Goal: Task Accomplishment & Management: Complete application form

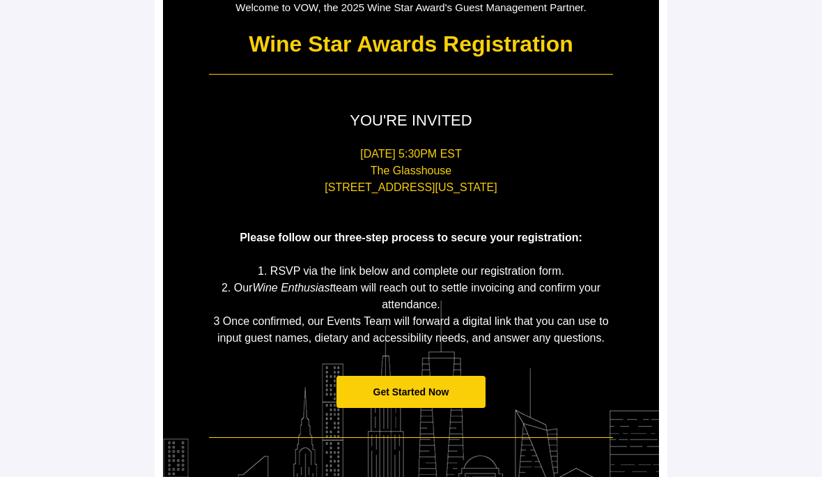
scroll to position [160, 0]
click at [457, 399] on span "Get Started Now" at bounding box center [412, 392] width 150 height 33
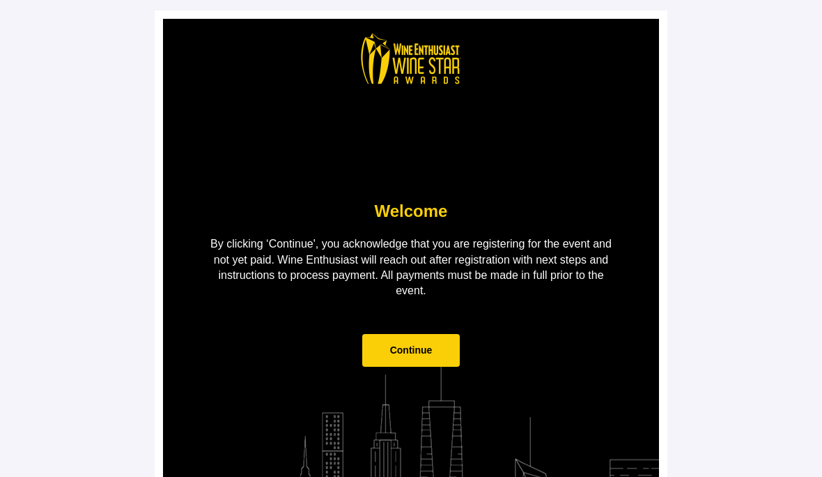
scroll to position [1, 0]
click at [445, 353] on span "Continue" at bounding box center [411, 350] width 98 height 33
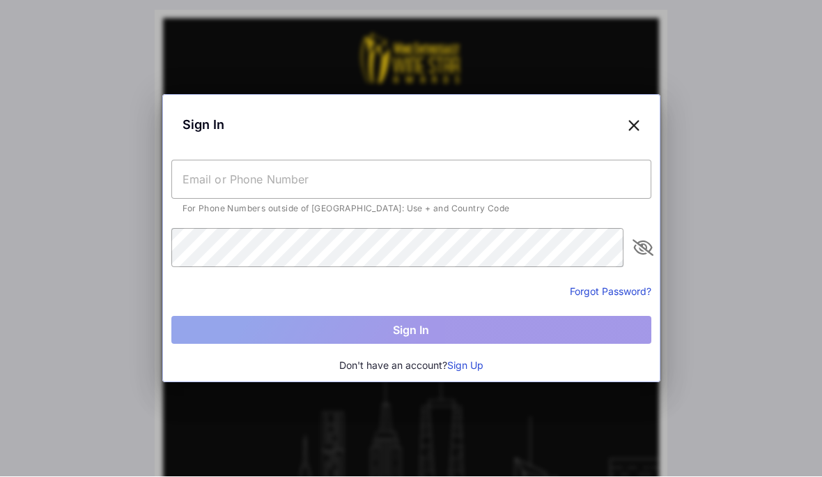
click at [443, 176] on input "text" at bounding box center [411, 179] width 480 height 39
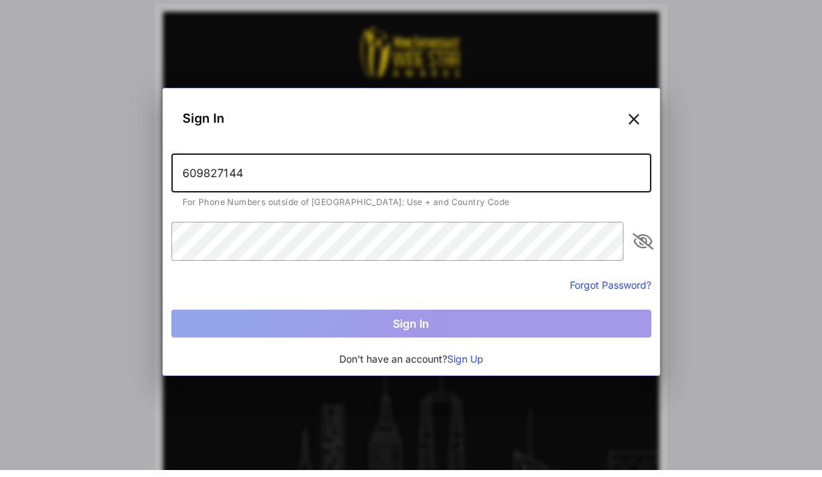
type input "[PHONE_NUMBER]"
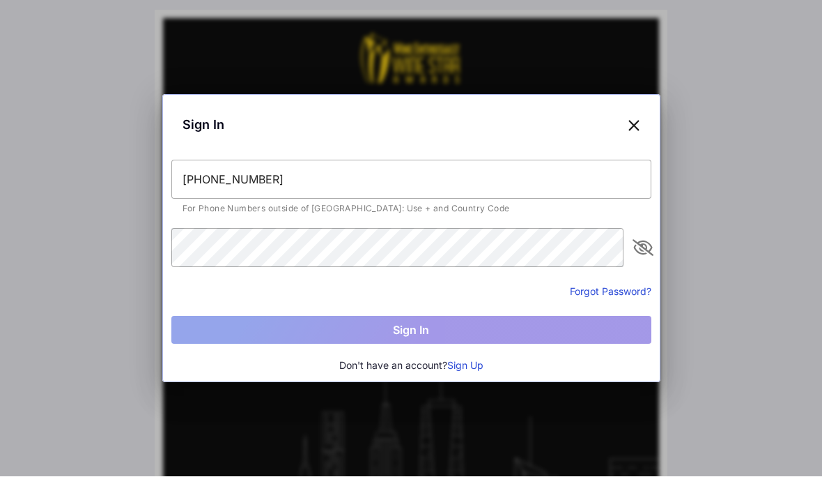
click at [482, 362] on button "Sign Up" at bounding box center [465, 365] width 36 height 15
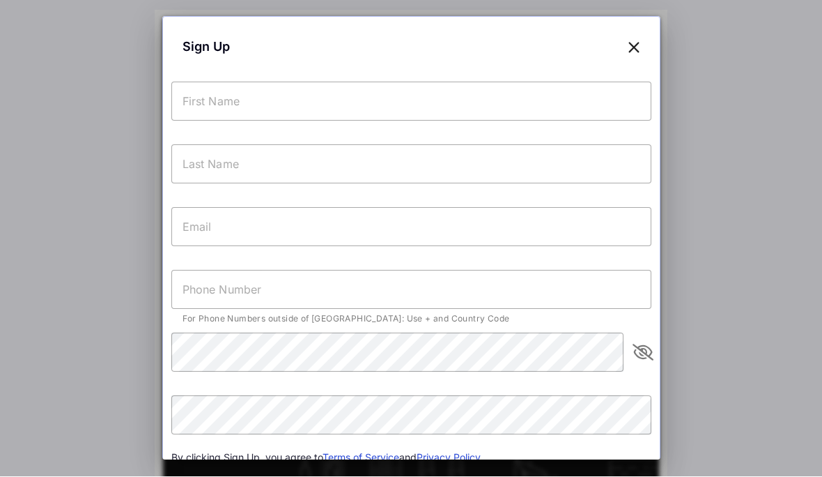
click at [538, 112] on input "text" at bounding box center [411, 101] width 480 height 39
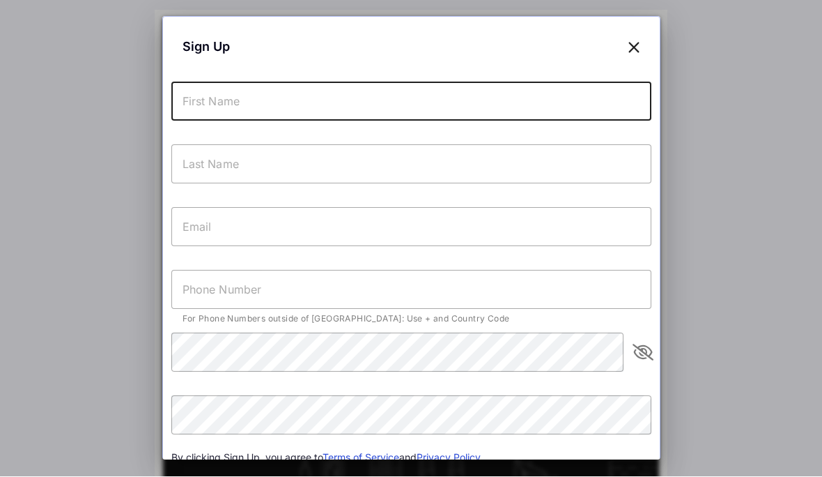
type input "[PERSON_NAME]"
type input "Chineva"
type input "[EMAIL_ADDRESS][DOMAIN_NAME]"
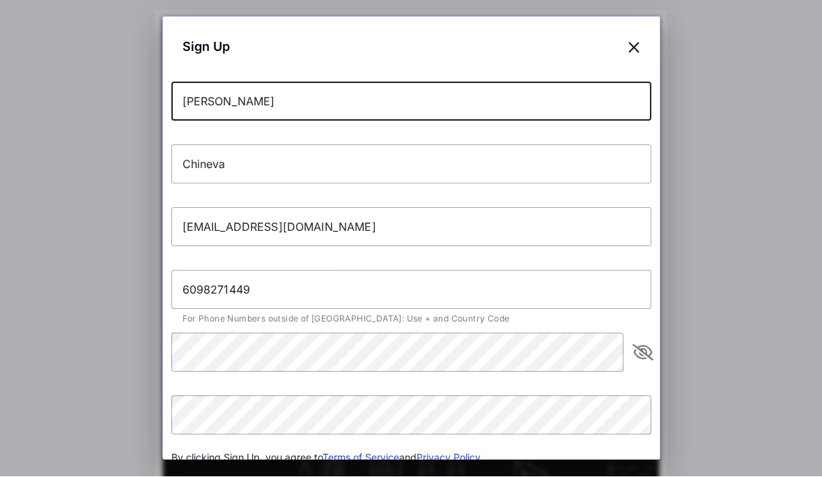
type input "[PHONE_NUMBER]"
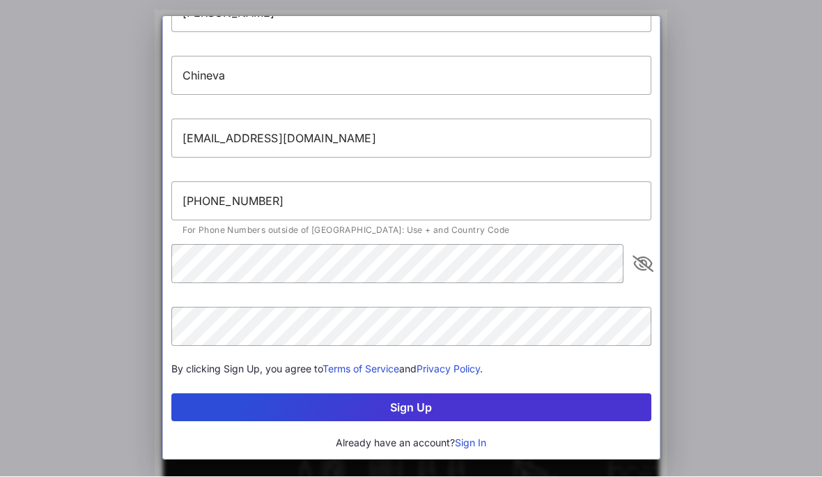
scroll to position [89, 0]
click at [465, 404] on button "Sign Up" at bounding box center [411, 408] width 480 height 28
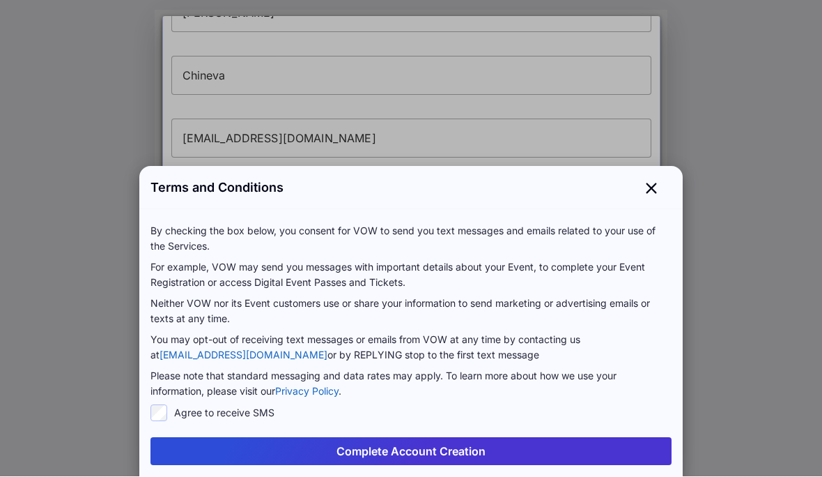
click at [489, 451] on button "Complete Account Creation" at bounding box center [411, 452] width 521 height 28
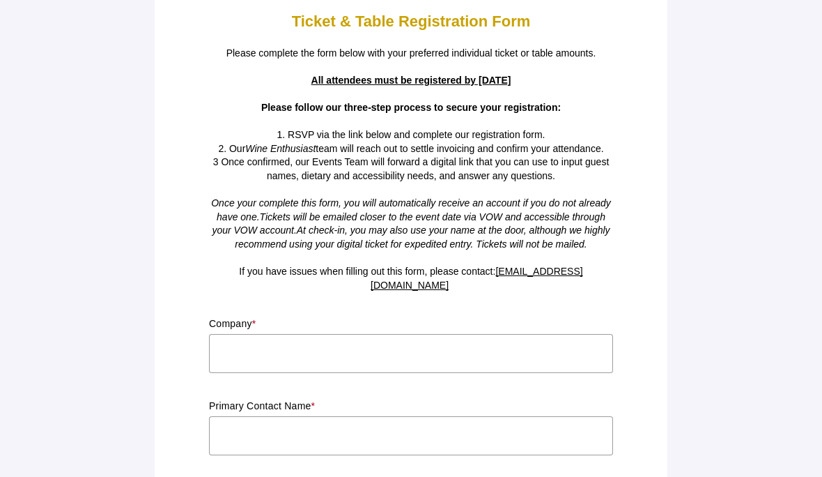
scroll to position [0, 0]
